Goal: Task Accomplishment & Management: Manage account settings

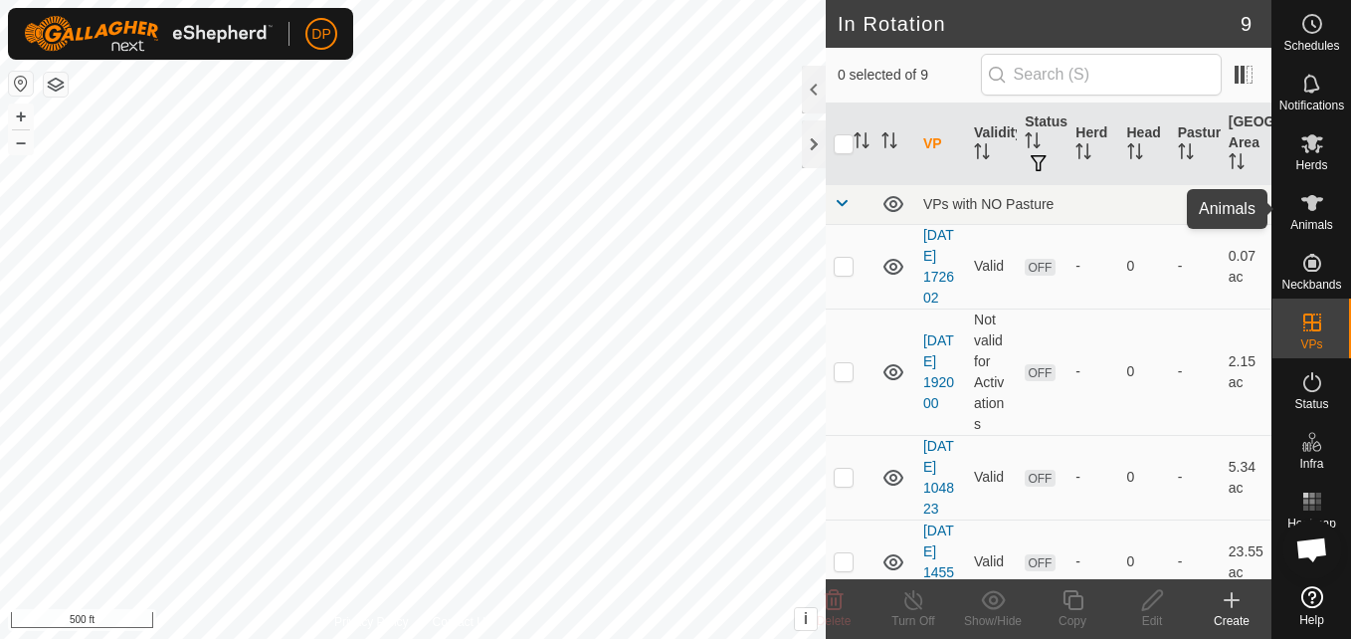
click at [1303, 192] on icon at bounding box center [1312, 203] width 24 height 24
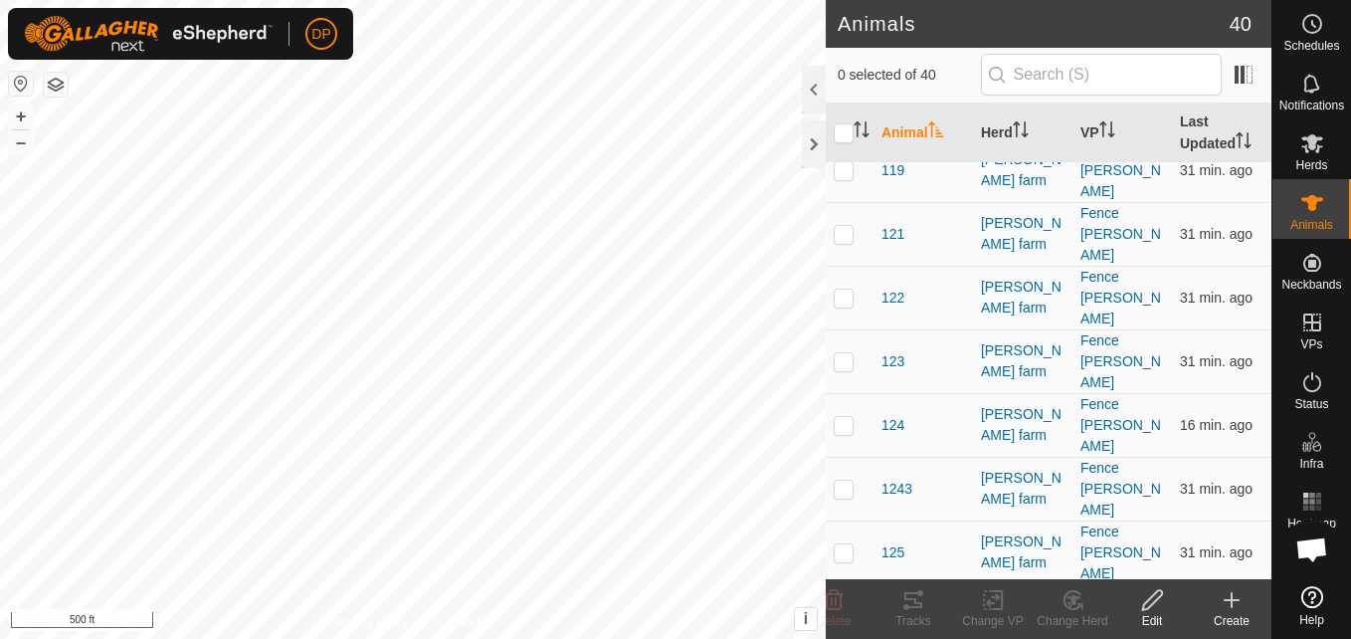
scroll to position [497, 0]
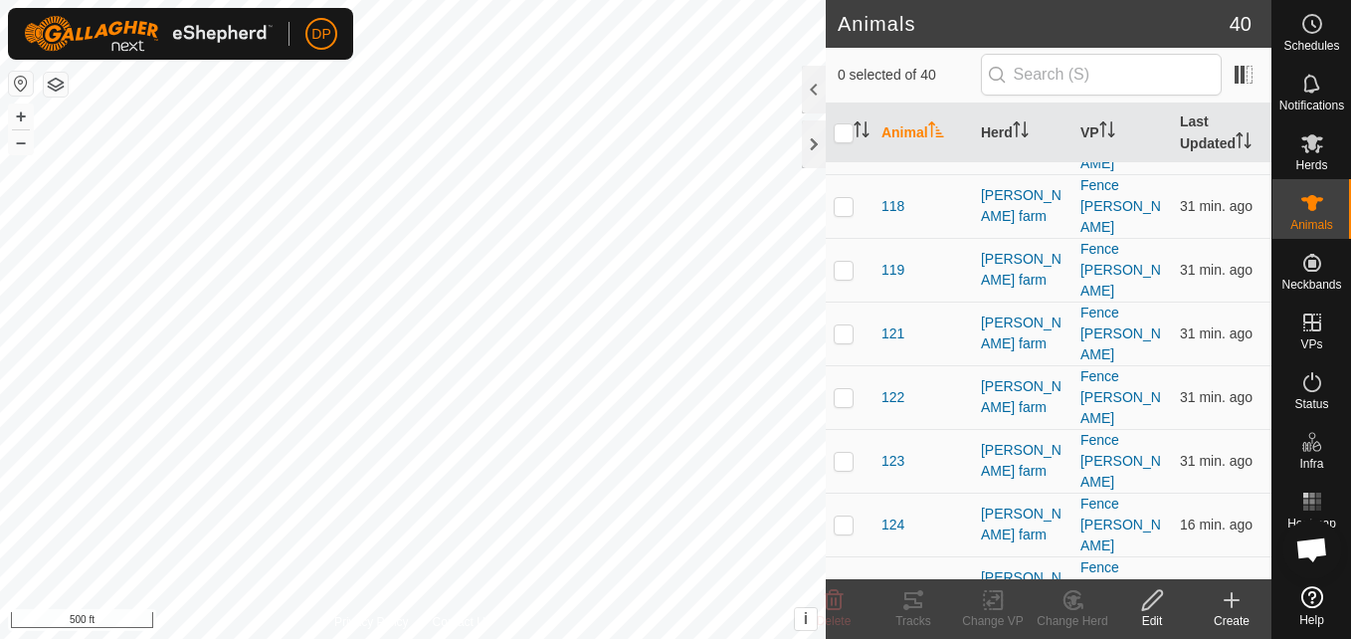
checkbox input "true"
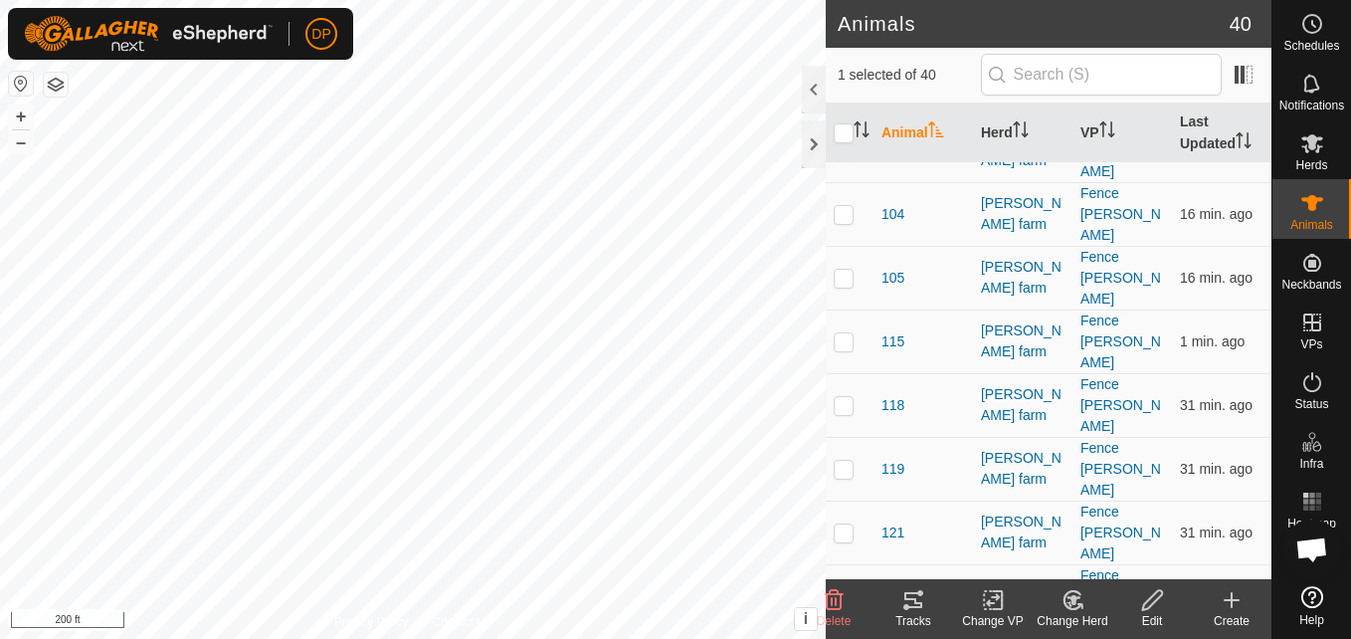
scroll to position [199, 0]
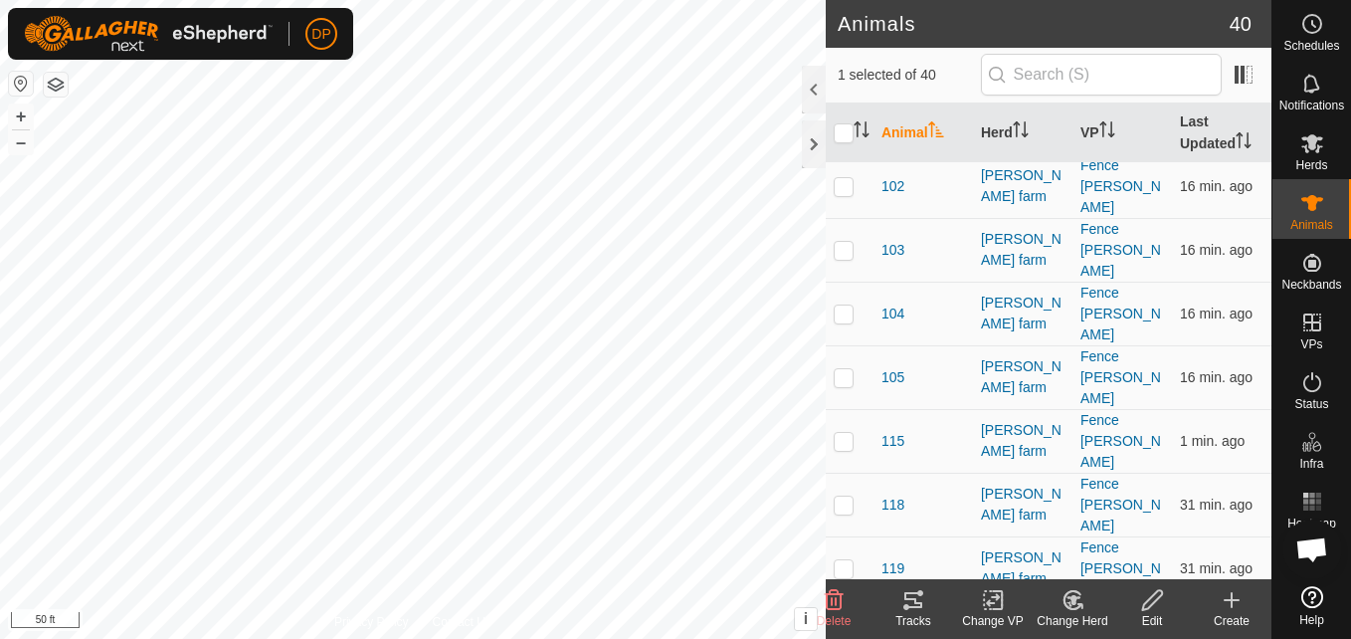
click at [0, 0] on html "DP Schedules Notifications Herds Animals Neckbands VPs Status Infra Heatmap Hel…" at bounding box center [675, 319] width 1351 height 639
click at [641, 638] on html "DP Schedules Notifications Herds Animals Neckbands VPs Status Infra Heatmap Hel…" at bounding box center [675, 319] width 1351 height 639
click at [1319, 499] on rect at bounding box center [1317, 500] width 5 height 5
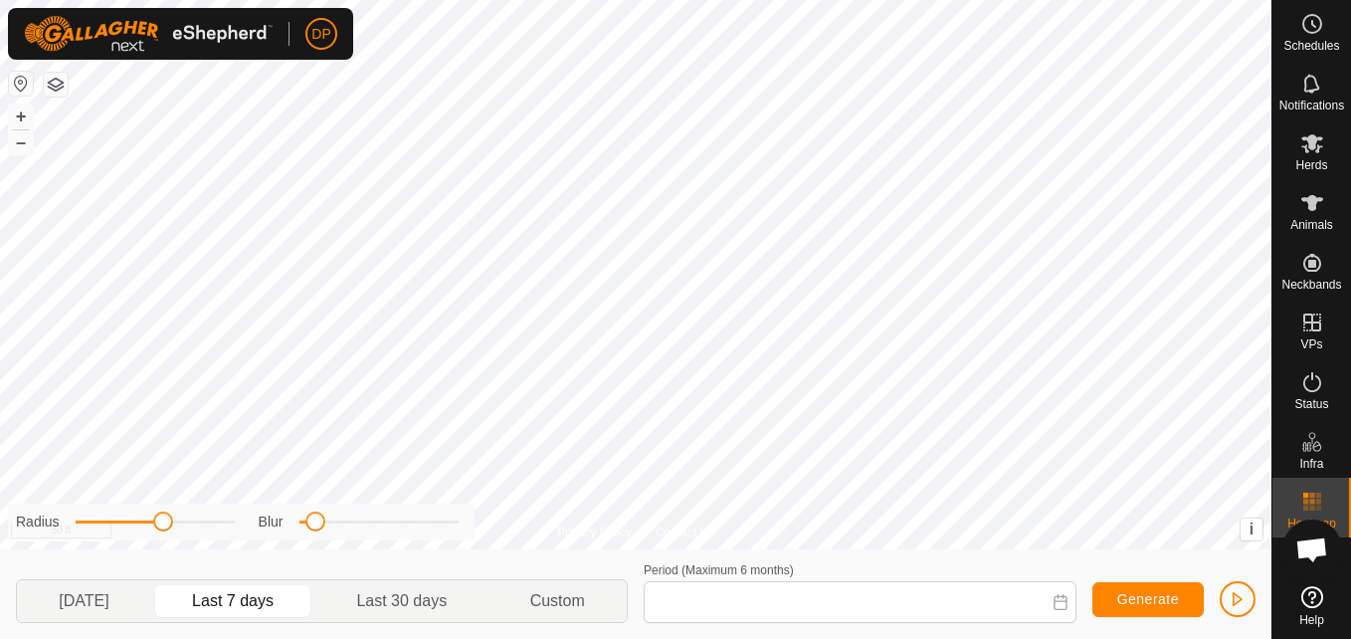
type input "[DATE] - [DATE]"
drag, startPoint x: 311, startPoint y: 520, endPoint x: 636, endPoint y: 567, distance: 327.7
click at [636, 567] on div "Radius Blur [DATE] Last 7 days Last 30 days Custom Period (Maximum 6 months) [D…" at bounding box center [635, 594] width 1271 height 90
click at [161, 523] on span at bounding box center [160, 521] width 20 height 20
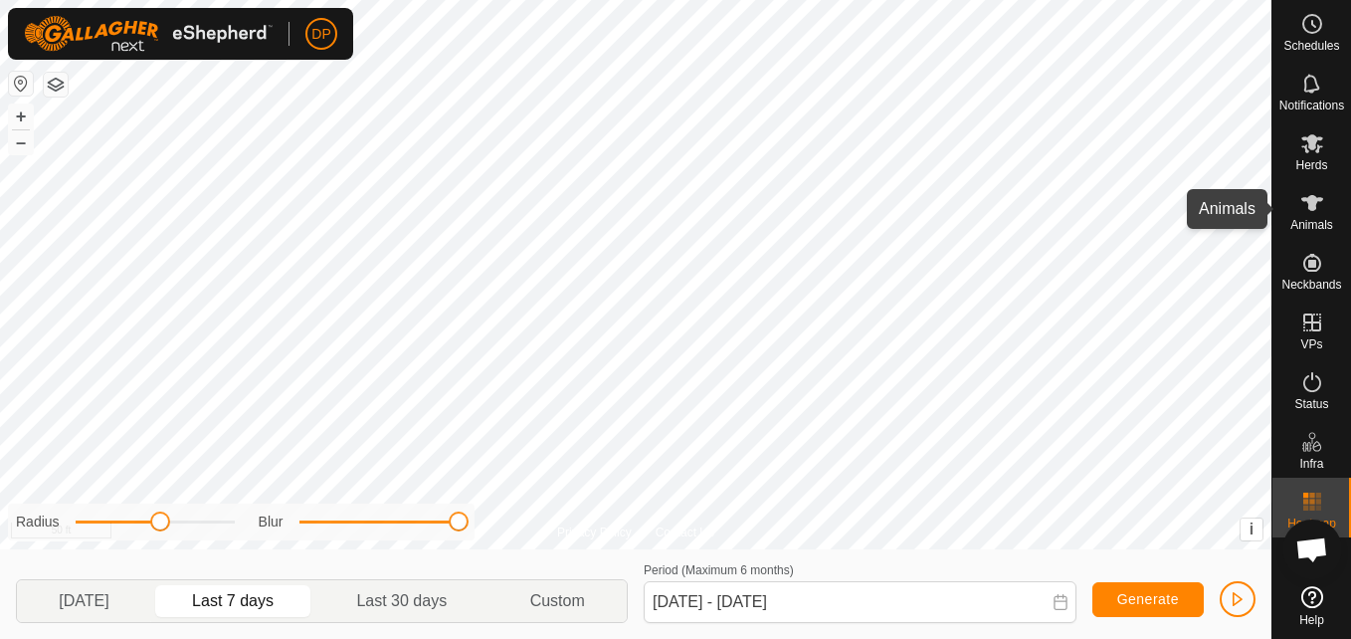
click at [1308, 205] on icon at bounding box center [1312, 203] width 22 height 16
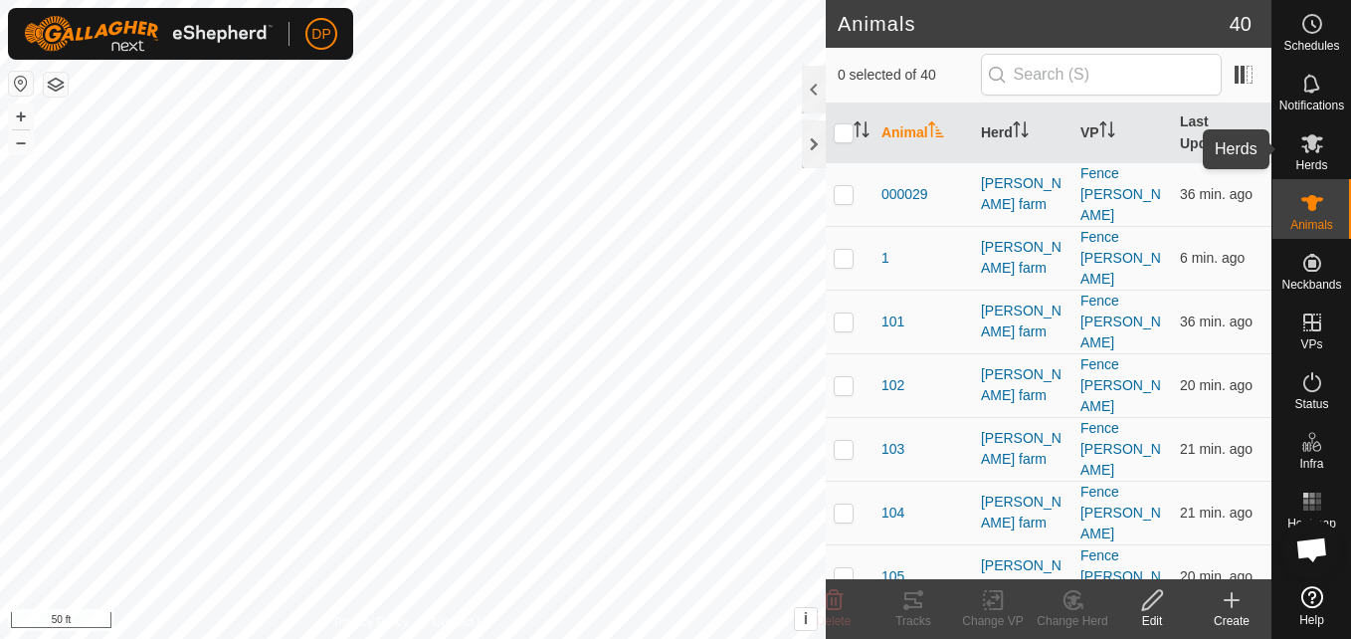
click at [1309, 146] on icon at bounding box center [1312, 143] width 22 height 19
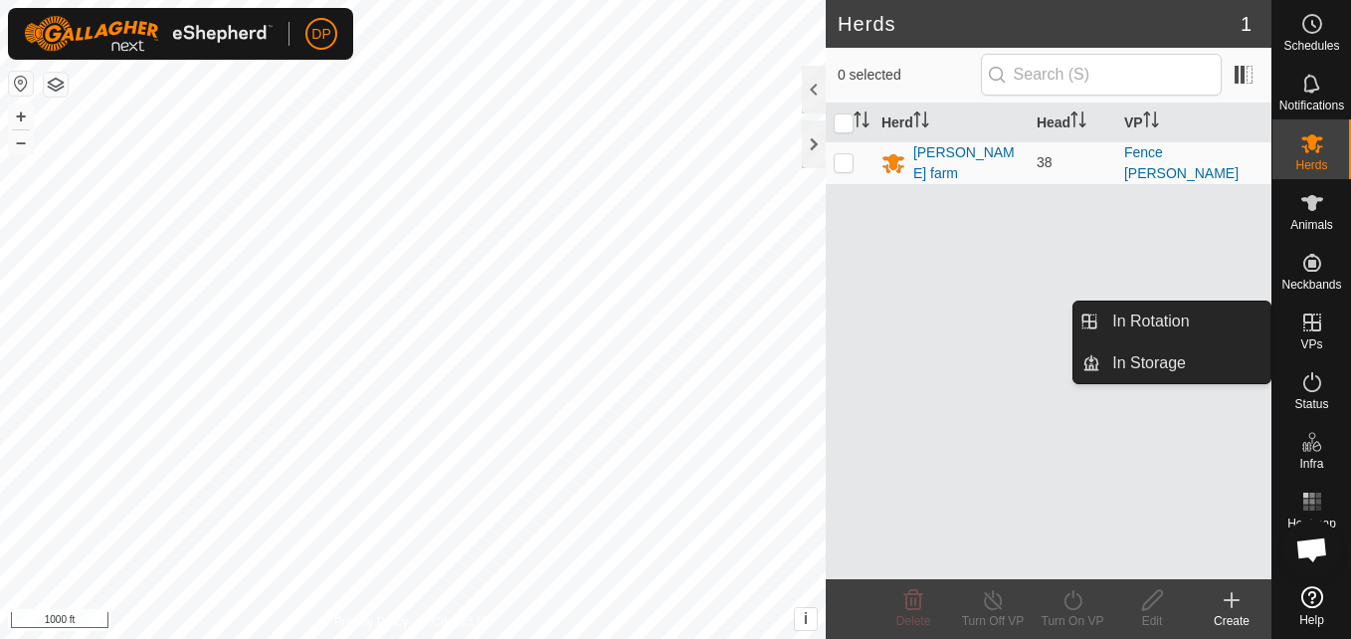
click at [1312, 320] on icon at bounding box center [1312, 322] width 18 height 18
click at [1217, 325] on link "In Rotation" at bounding box center [1185, 321] width 170 height 40
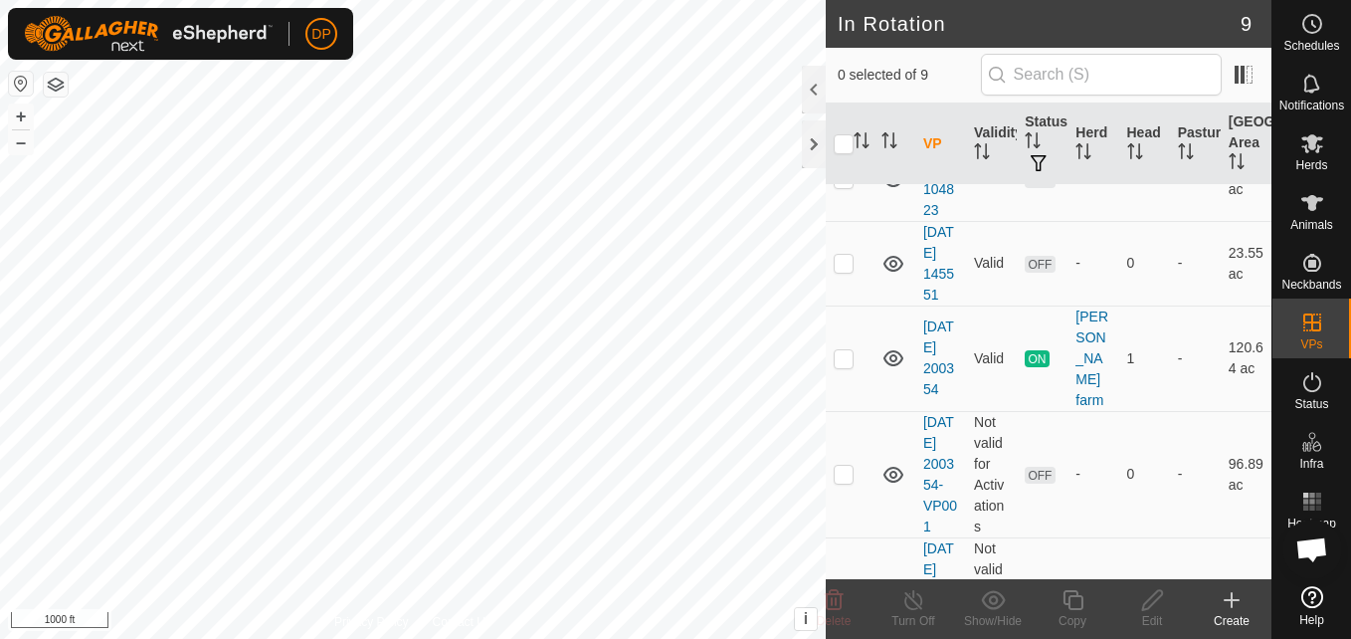
scroll to position [398, 0]
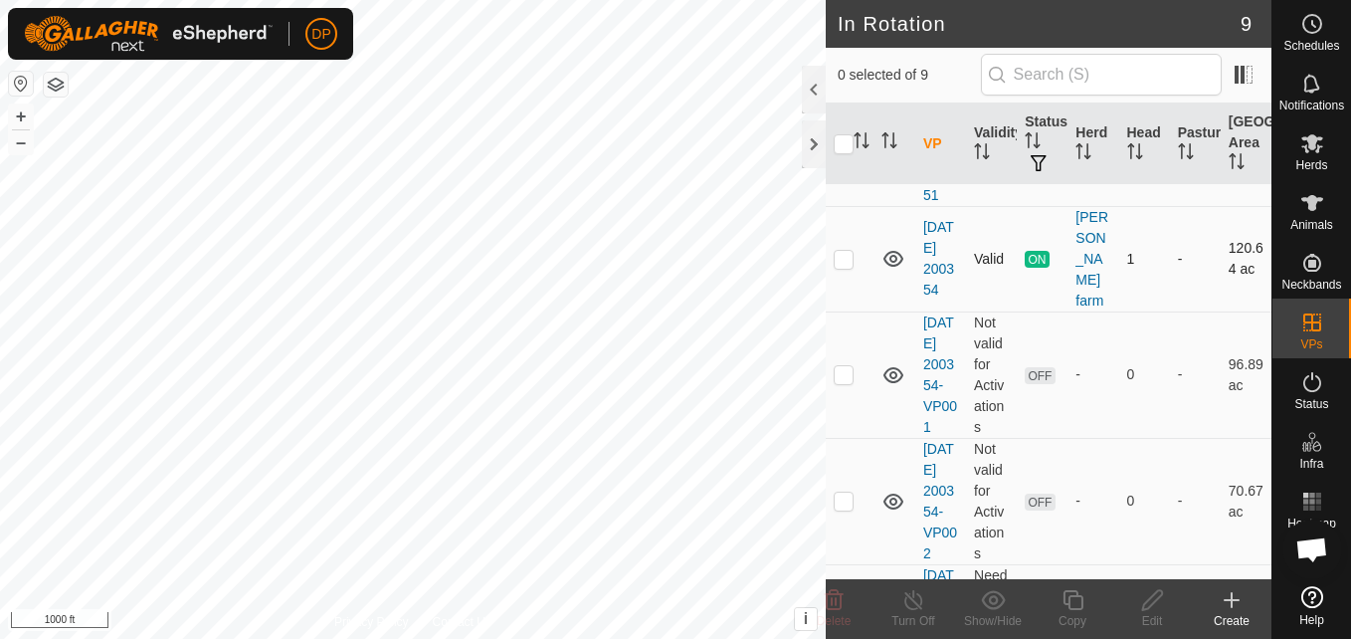
click at [840, 267] on p-checkbox at bounding box center [844, 259] width 20 height 16
click at [892, 271] on icon at bounding box center [893, 259] width 24 height 24
click at [840, 267] on p-checkbox at bounding box center [844, 259] width 20 height 16
checkbox input "false"
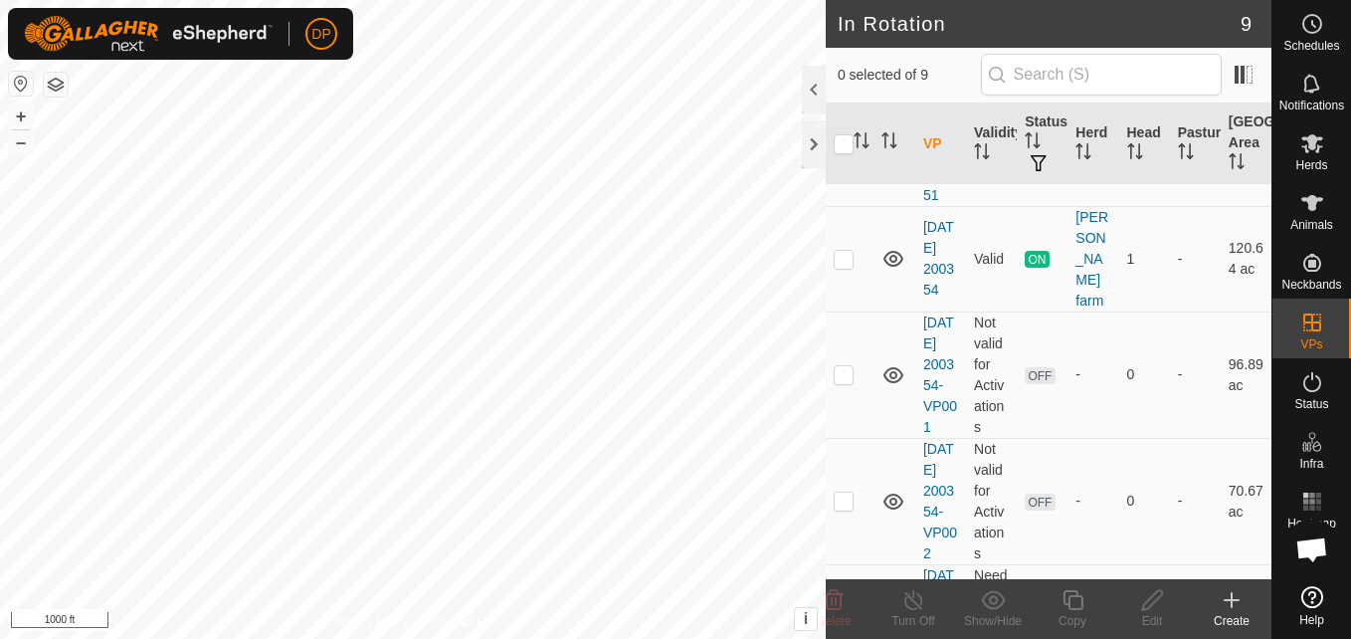
click at [888, 271] on icon at bounding box center [893, 259] width 24 height 24
click at [848, 382] on p-checkbox at bounding box center [844, 374] width 20 height 16
checkbox input "false"
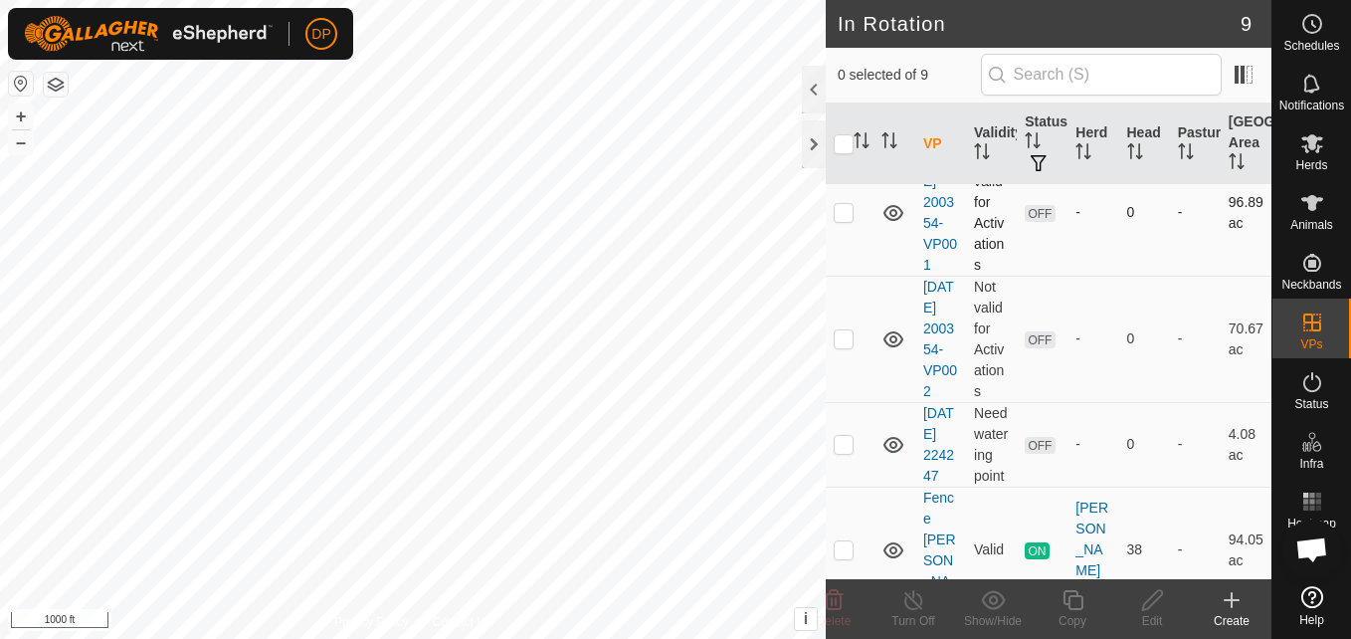
scroll to position [597, 0]
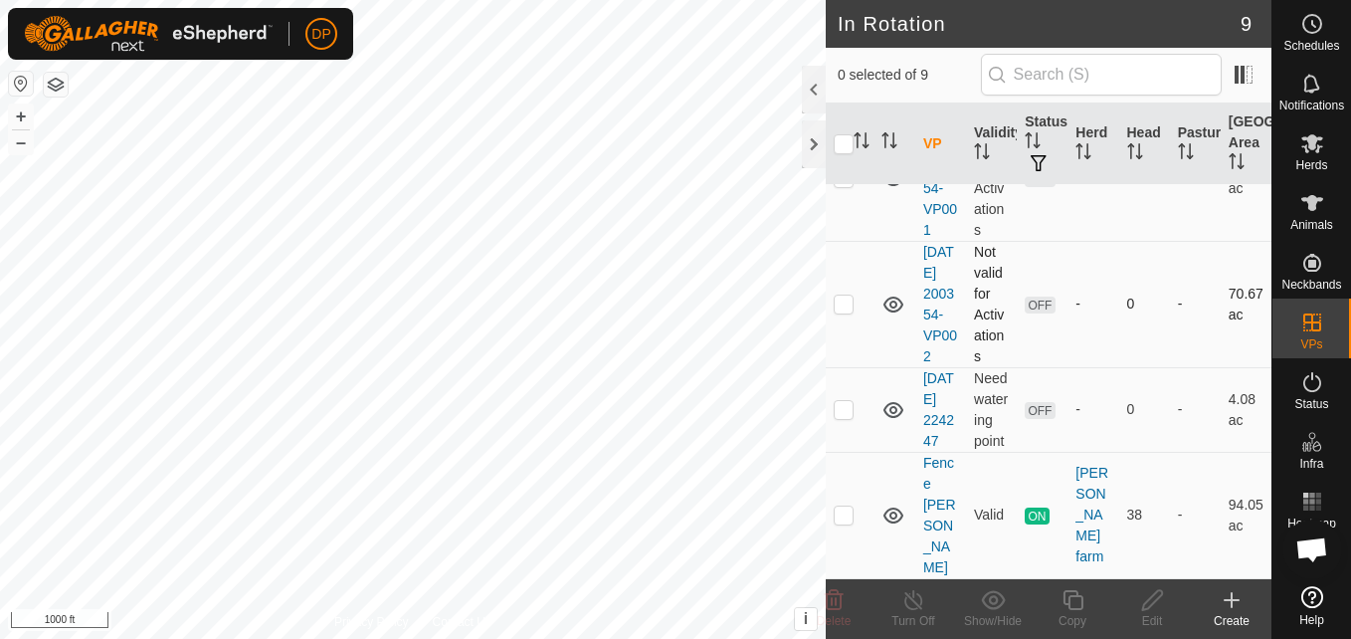
click at [840, 311] on p-checkbox at bounding box center [844, 303] width 20 height 16
checkbox input "false"
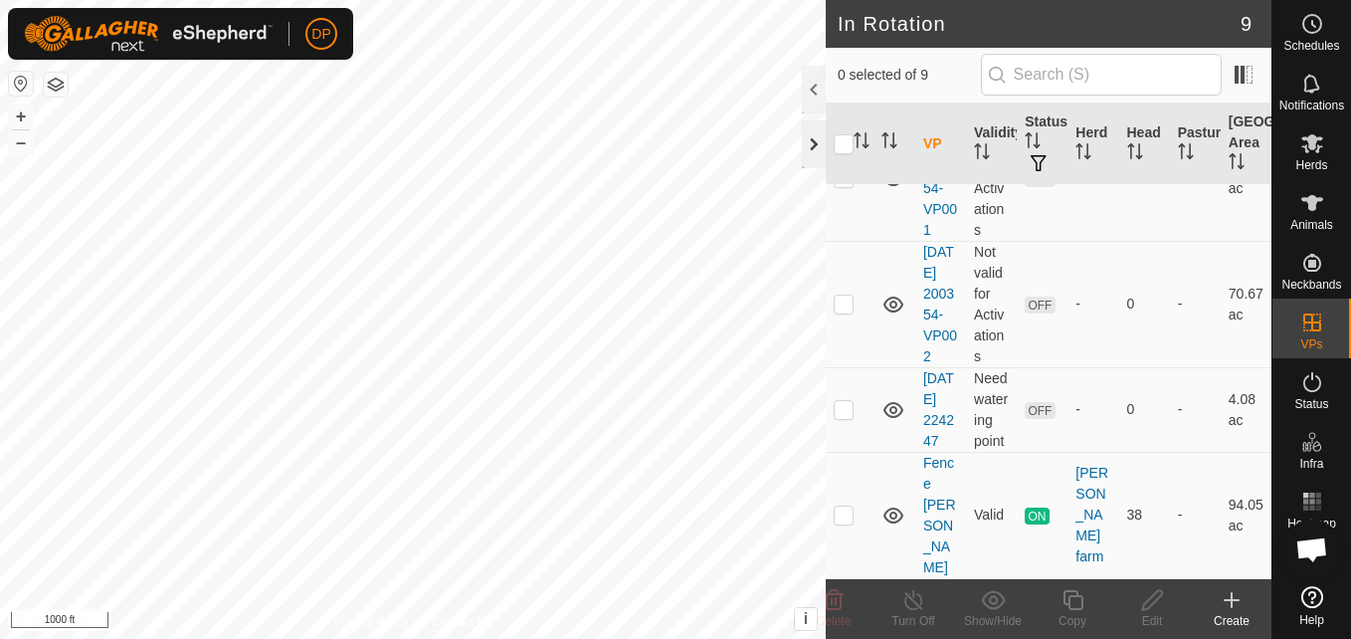
click at [818, 142] on div at bounding box center [814, 144] width 24 height 48
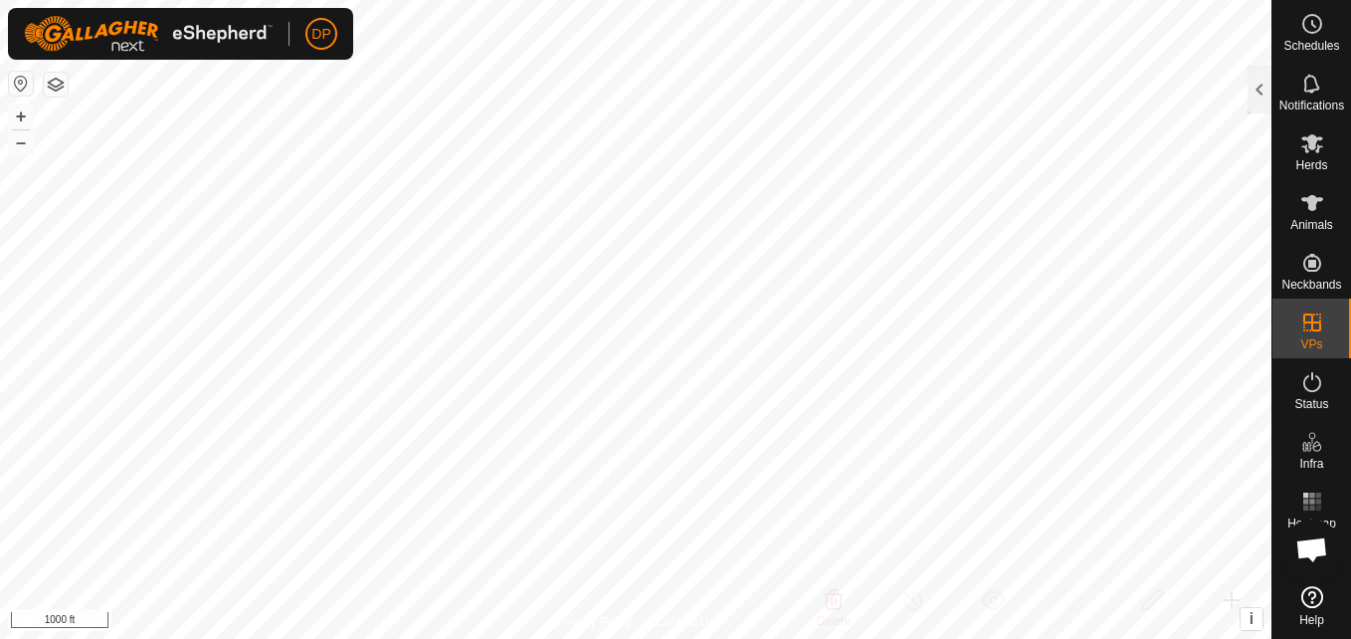
scroll to position [1952, 0]
